Goal: Transaction & Acquisition: Purchase product/service

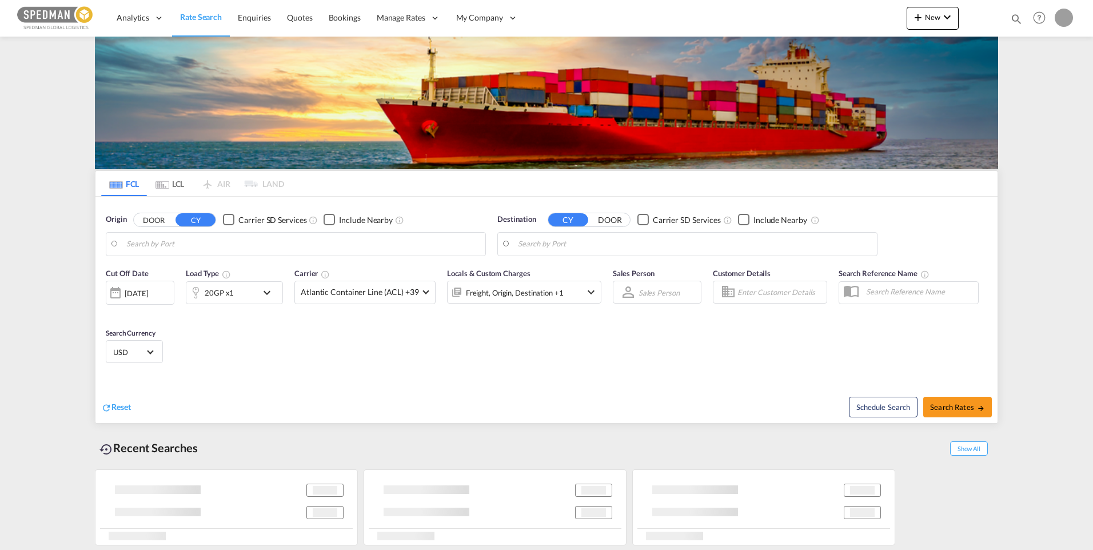
type input "Norrkoping, SENRK"
type input "[GEOGRAPHIC_DATA], PKKHI"
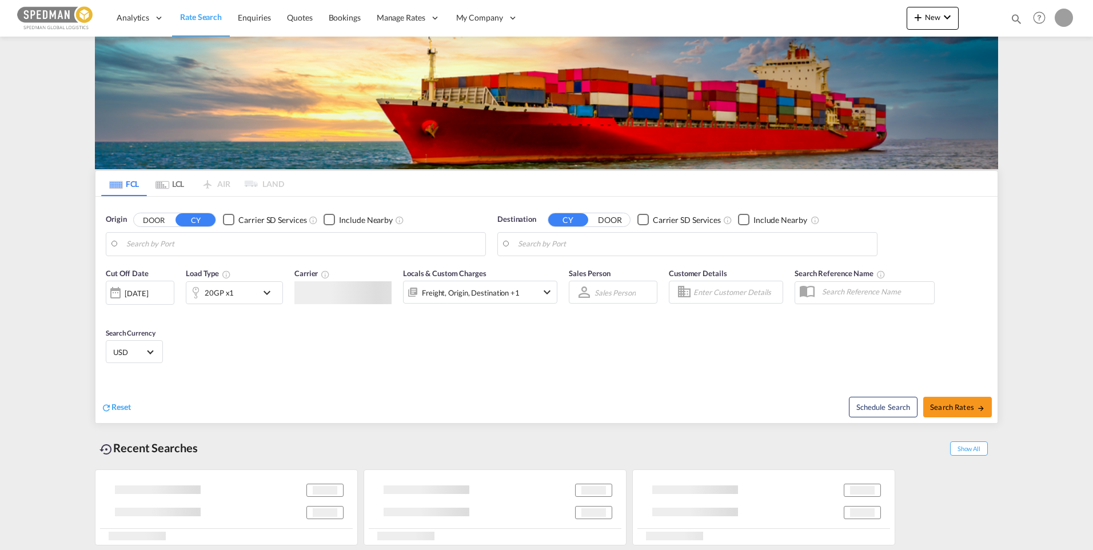
type input "Norrkoping, SENRK"
type input "[GEOGRAPHIC_DATA], PKKHI"
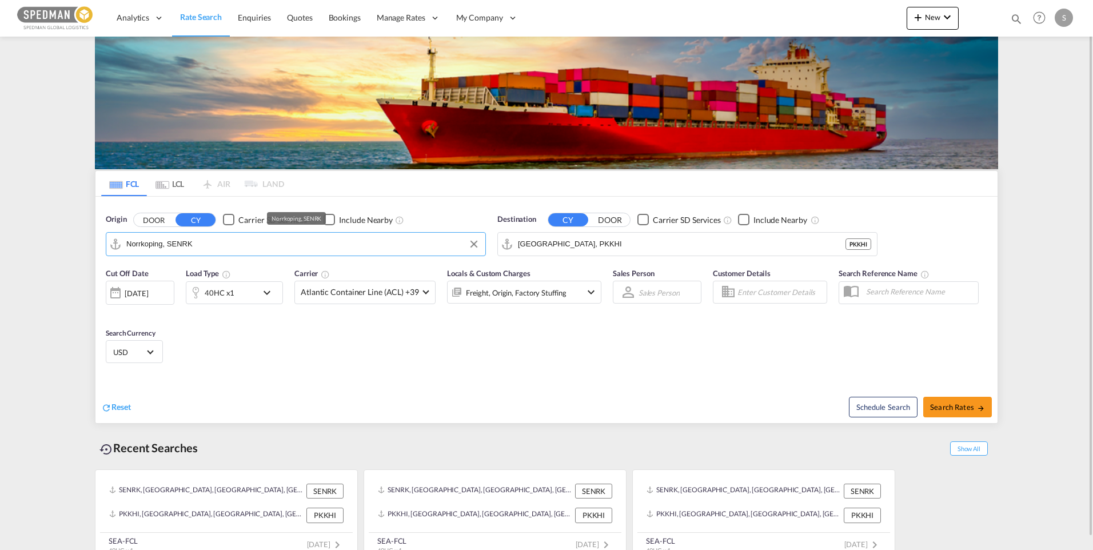
click at [225, 246] on input "Norrkoping, SENRK" at bounding box center [302, 244] width 353 height 17
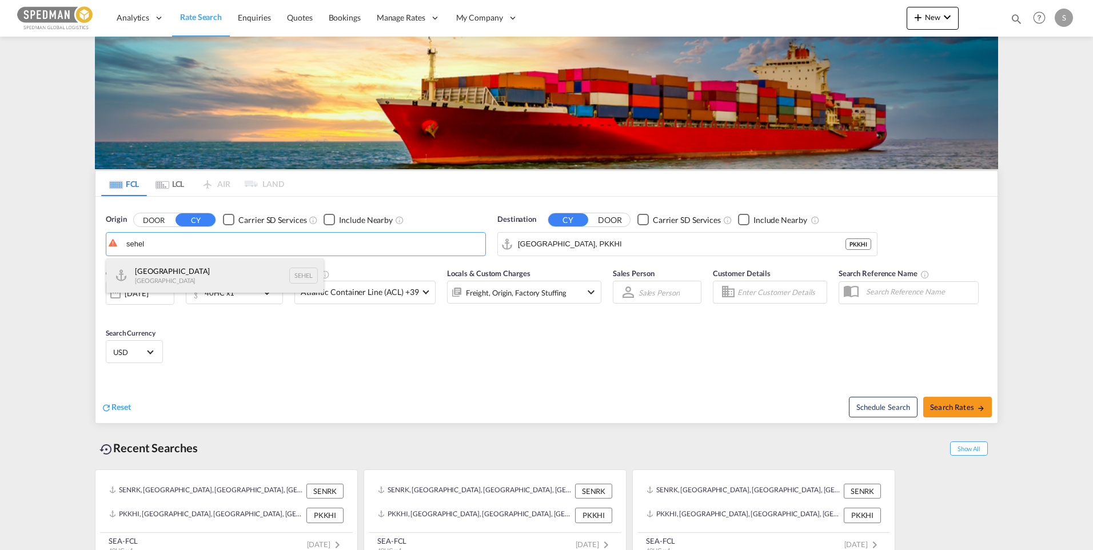
click at [174, 280] on div "Helsingborg [GEOGRAPHIC_DATA] SEHEL" at bounding box center [214, 275] width 217 height 34
type input "[GEOGRAPHIC_DATA], [GEOGRAPHIC_DATA]"
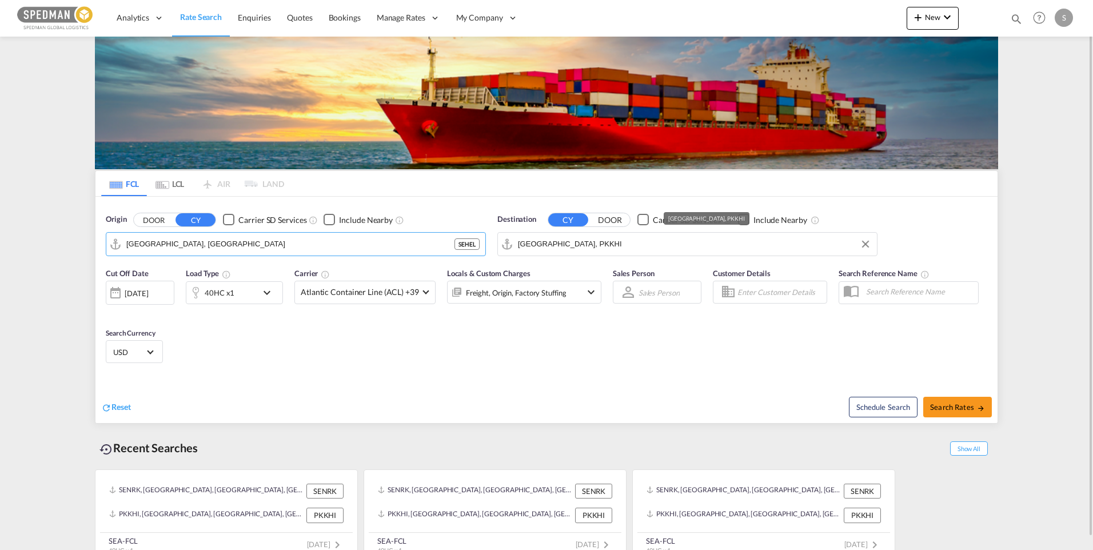
click at [584, 249] on input "[GEOGRAPHIC_DATA], PKKHI" at bounding box center [694, 244] width 353 height 17
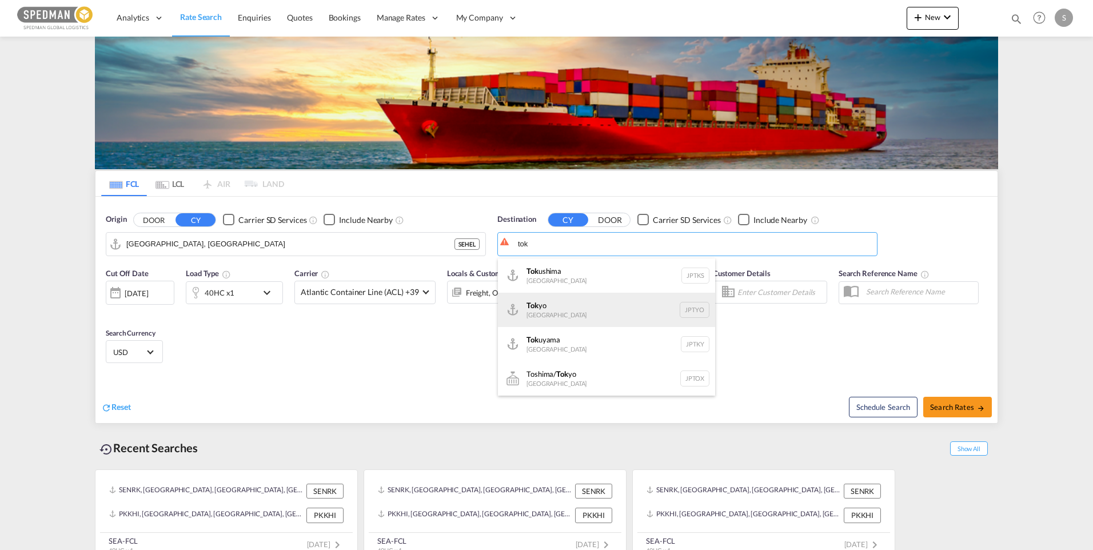
click at [561, 300] on div "Tok yo [GEOGRAPHIC_DATA] JPTYO" at bounding box center [606, 310] width 217 height 34
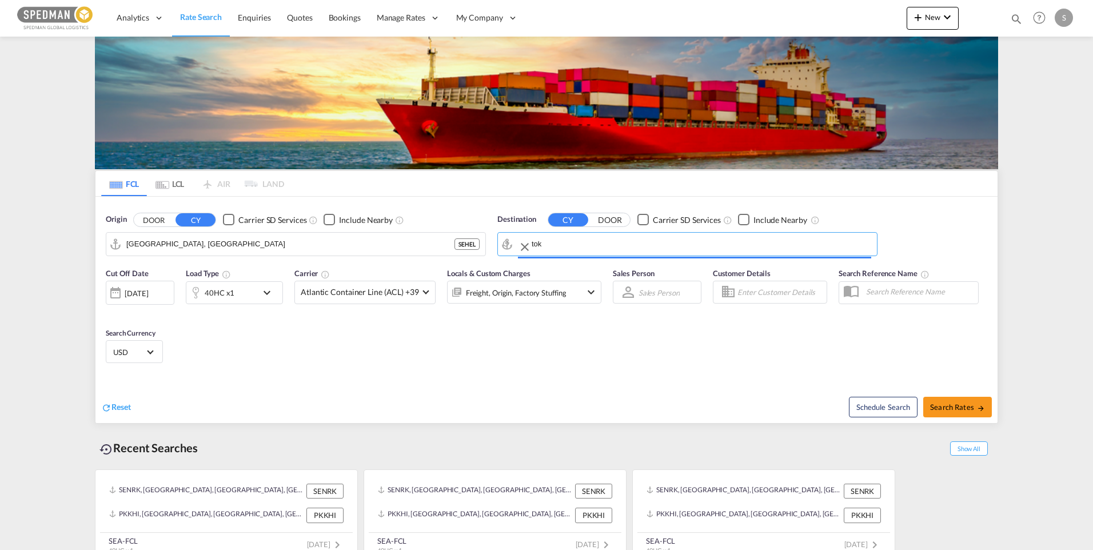
type input "[GEOGRAPHIC_DATA], JPTYO"
click at [439, 217] on div "Origin DOOR CY Carrier SD Services Include Nearby" at bounding box center [296, 219] width 380 height 11
click at [961, 401] on button "Search Rates" at bounding box center [957, 407] width 69 height 21
type input "SEHEL to JPTYO / [DATE]"
